Goal: Transaction & Acquisition: Purchase product/service

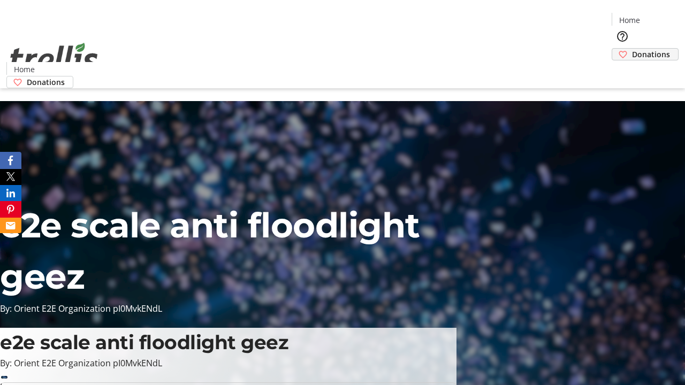
click at [632, 49] on span "Donations" at bounding box center [651, 54] width 38 height 11
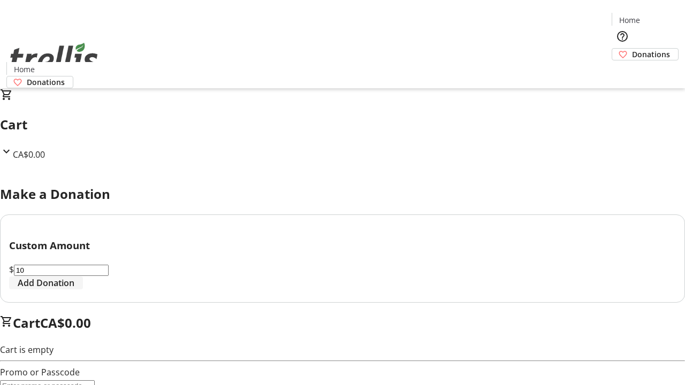
click at [74, 289] on span "Add Donation" at bounding box center [46, 283] width 57 height 13
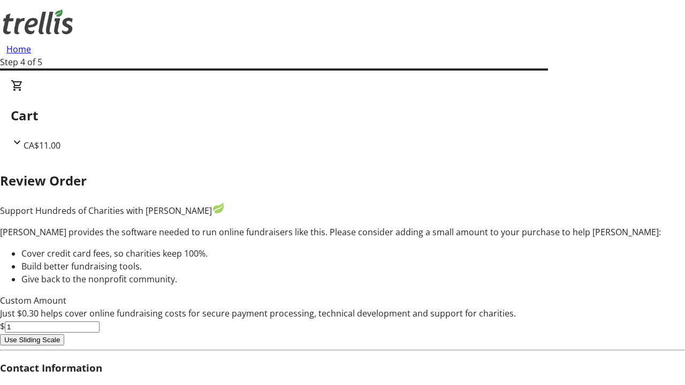
type input "0"
